Goal: Information Seeking & Learning: Learn about a topic

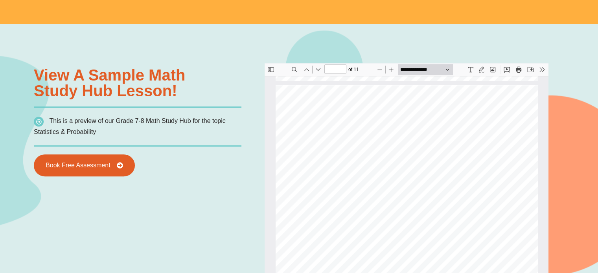
scroll to position [1713, 0]
type input "*"
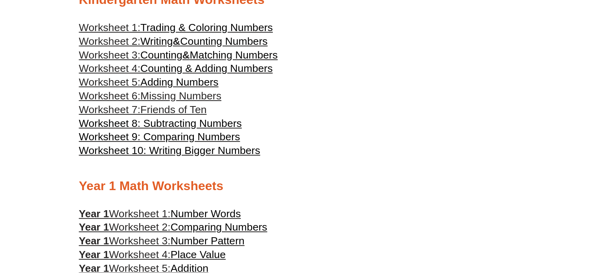
scroll to position [274, 0]
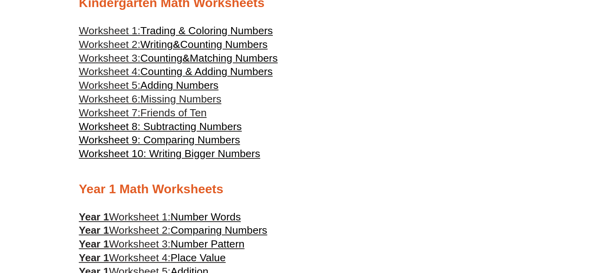
click at [162, 35] on span "Trading & Coloring Numbers" at bounding box center [206, 31] width 133 height 12
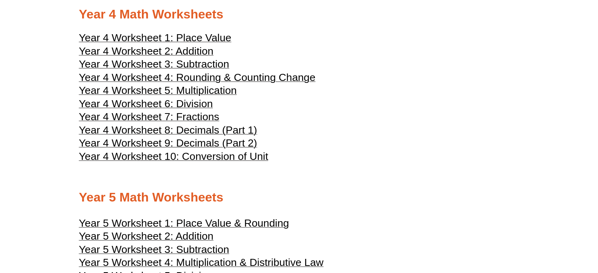
scroll to position [1019, 0]
click at [264, 162] on span "Year 4 Worksheet 10: Conversion of Unit" at bounding box center [174, 156] width 190 height 12
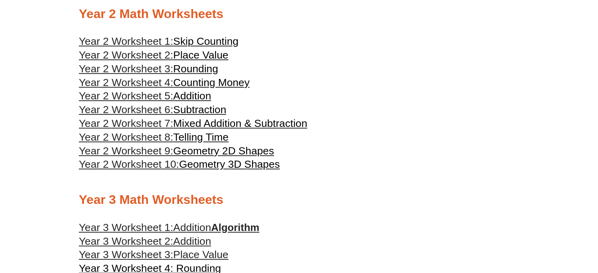
scroll to position [636, 0]
click at [193, 137] on span "Telling Time" at bounding box center [200, 137] width 55 height 12
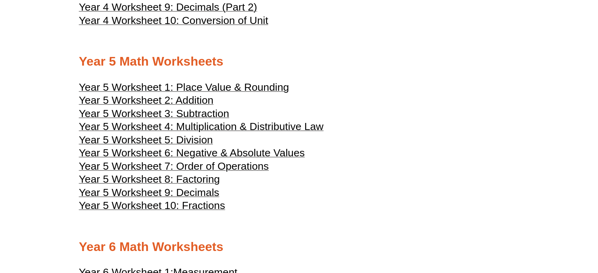
scroll to position [1150, 0]
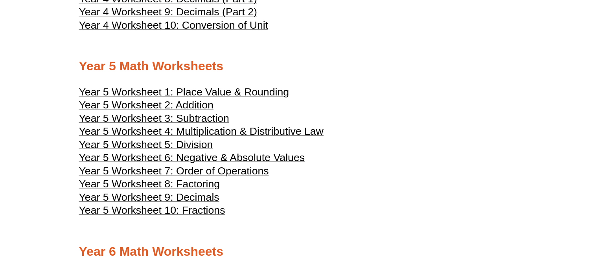
click at [302, 162] on span "Year 5 Worksheet 6: Negative & Absolute Values" at bounding box center [192, 158] width 226 height 12
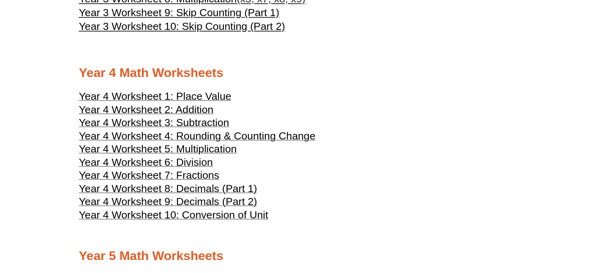
scroll to position [959, 0]
click at [295, 133] on span "Year 4 Worksheet 4: Rounding & Counting Change" at bounding box center [197, 137] width 237 height 12
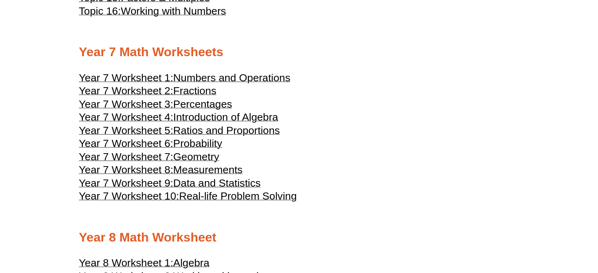
scroll to position [1883, 0]
click at [269, 133] on span "Ratios and Proportions" at bounding box center [226, 130] width 107 height 12
